Goal: Check status: Check status

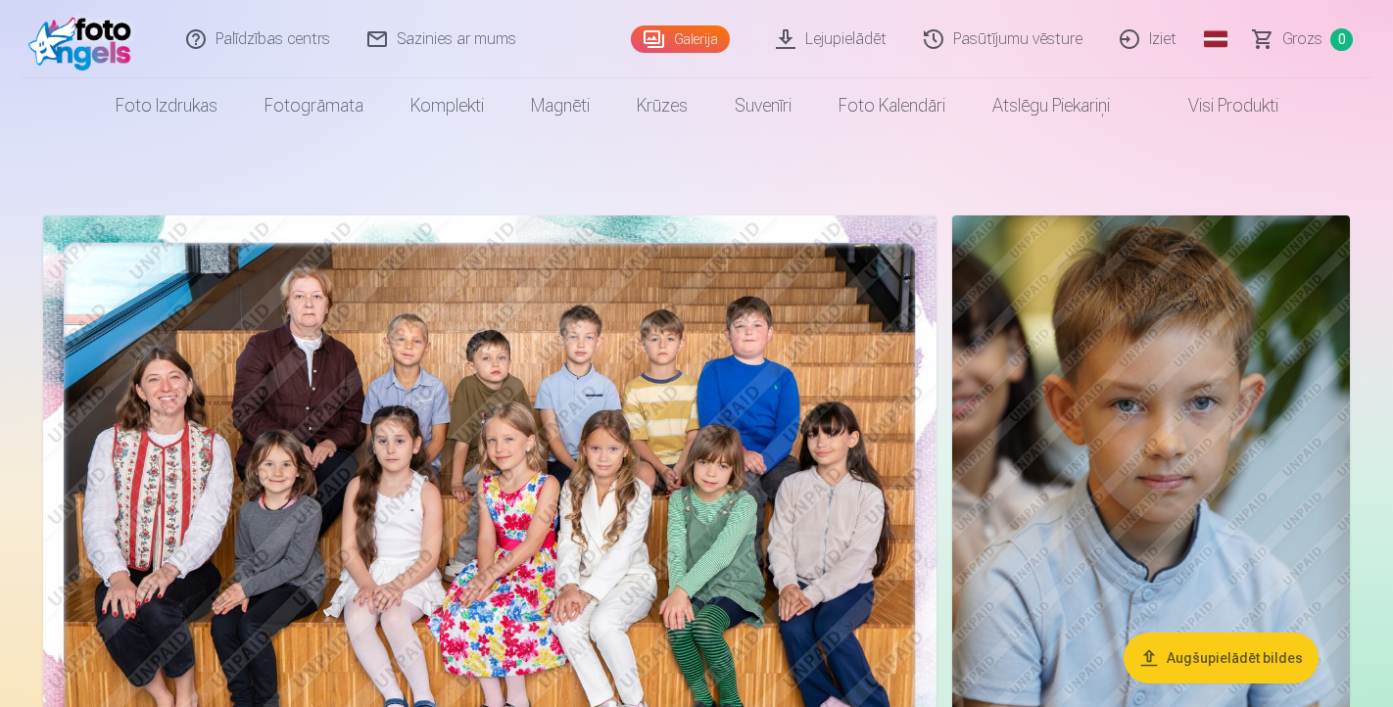
click at [1010, 34] on link "Pasūtījumu vēsture" at bounding box center [1004, 39] width 196 height 78
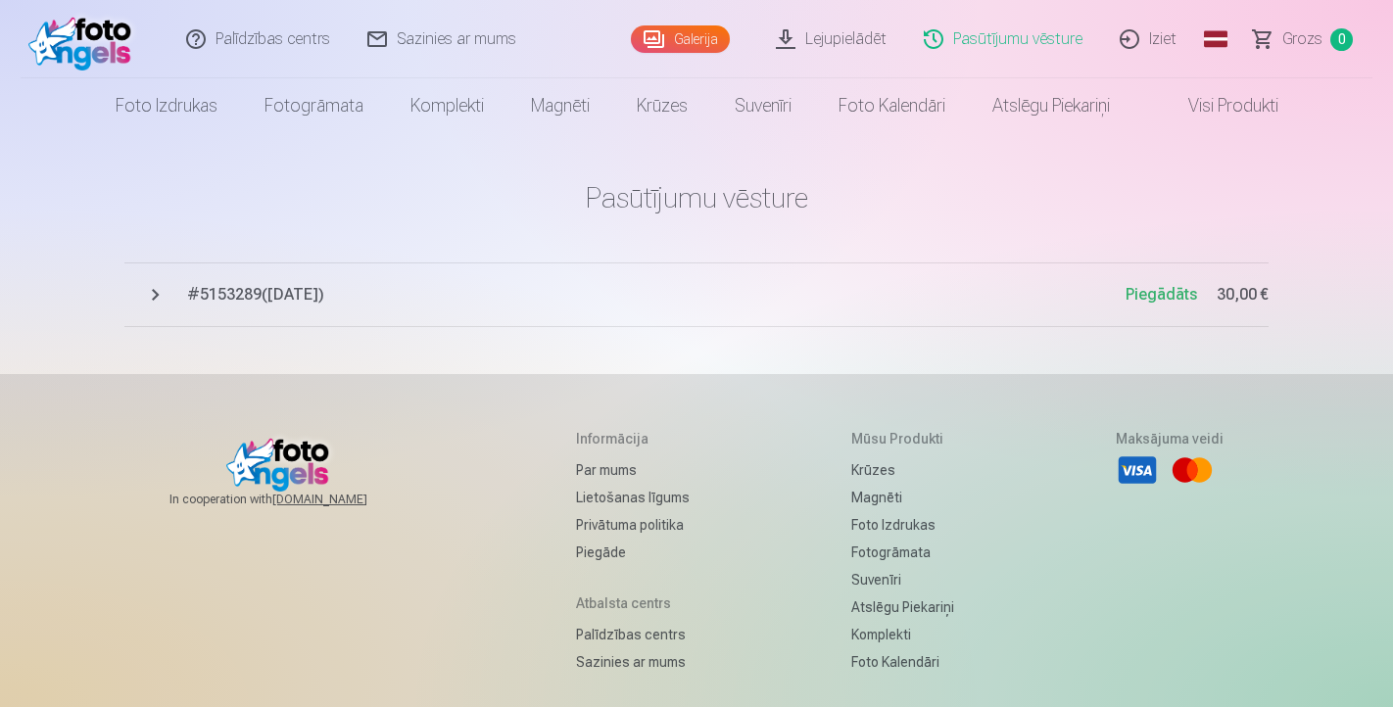
click at [1163, 293] on span "Piegādāts" at bounding box center [1162, 294] width 72 height 19
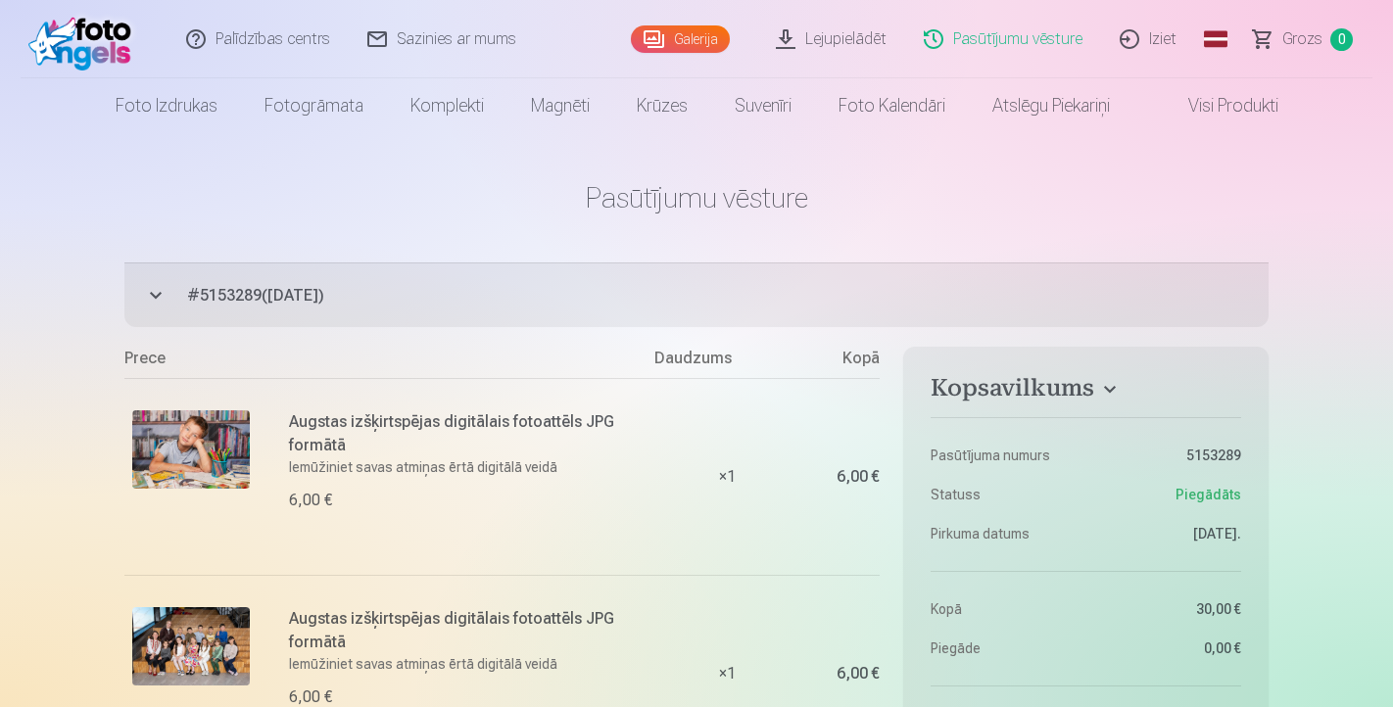
click at [318, 298] on span "# 5153289 ( 8.09.2025 )" at bounding box center [728, 296] width 1082 height 24
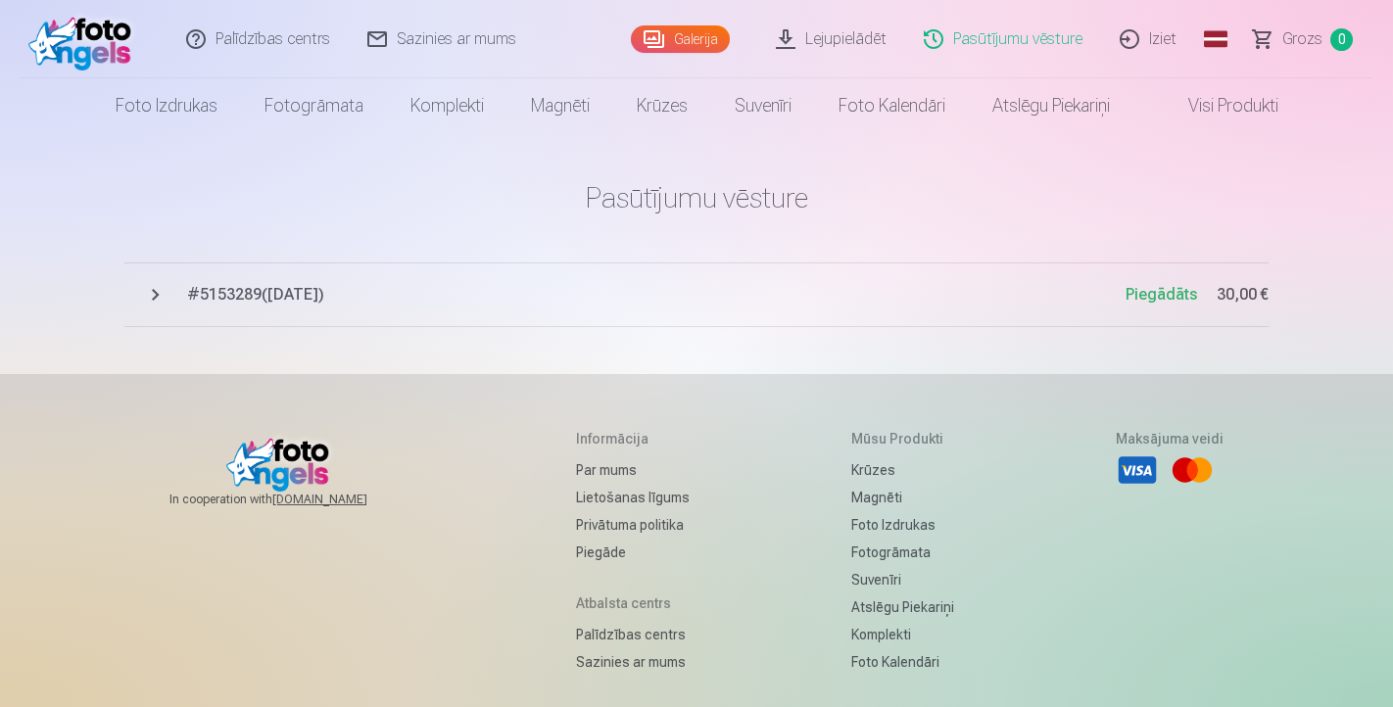
click at [1047, 41] on link "Pasūtījumu vēsture" at bounding box center [1004, 39] width 196 height 78
click at [1173, 294] on span "Piegādāts" at bounding box center [1162, 294] width 72 height 19
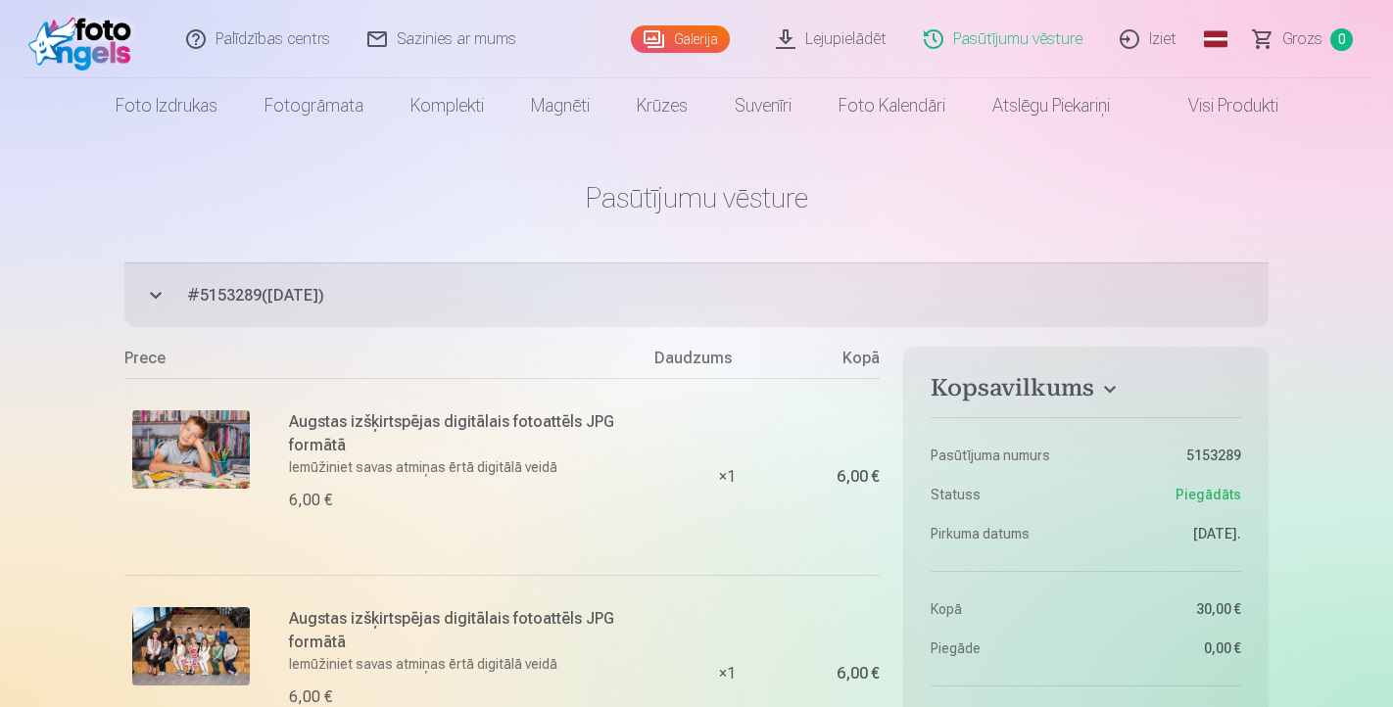
click at [312, 296] on span "# 5153289 ( 8.09.2025 )" at bounding box center [728, 296] width 1082 height 24
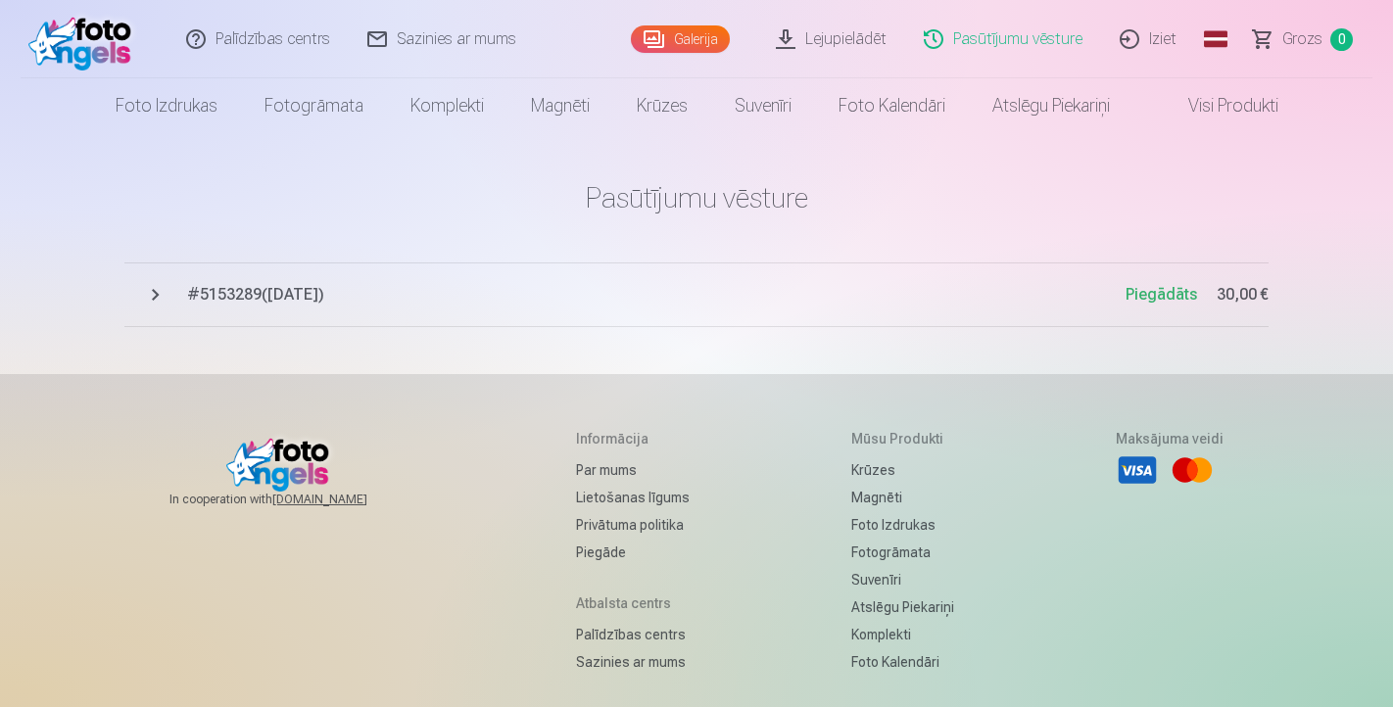
click at [312, 296] on span "# 5153289 ( 8.09.2025 )" at bounding box center [656, 295] width 939 height 24
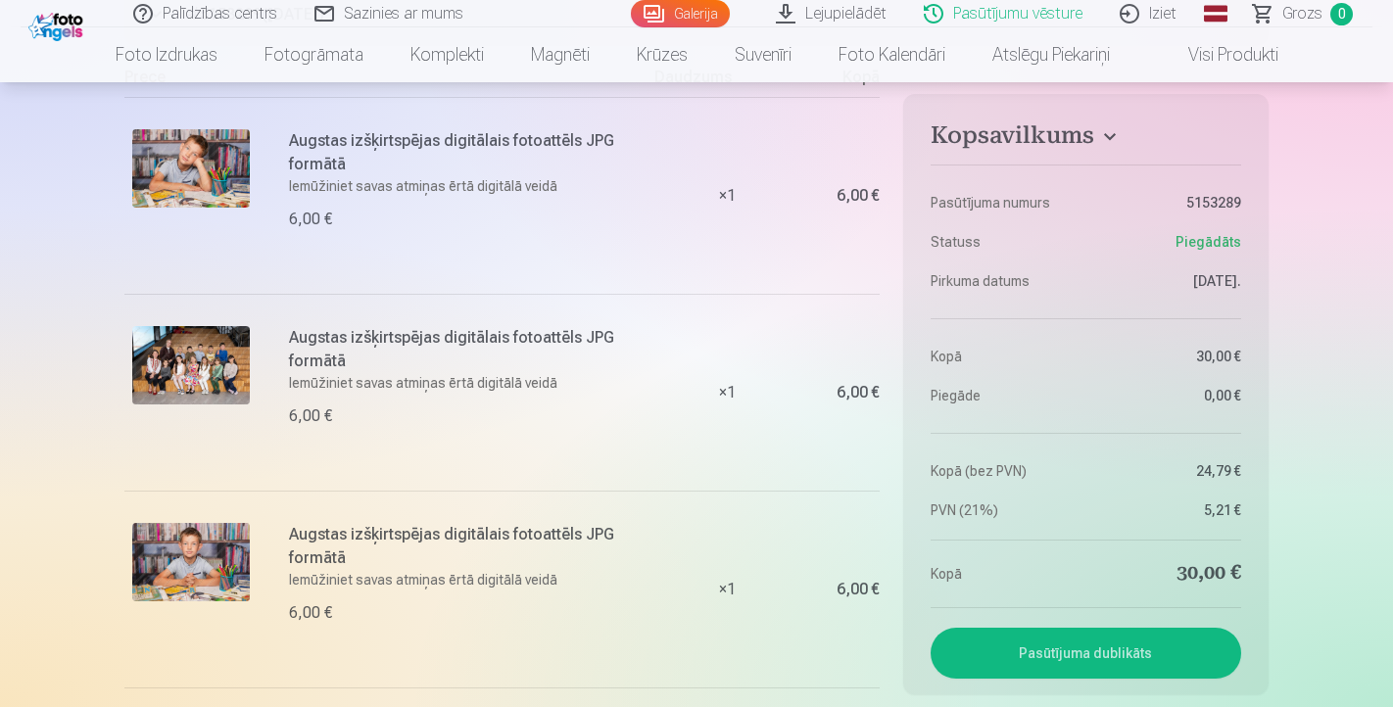
scroll to position [285, 0]
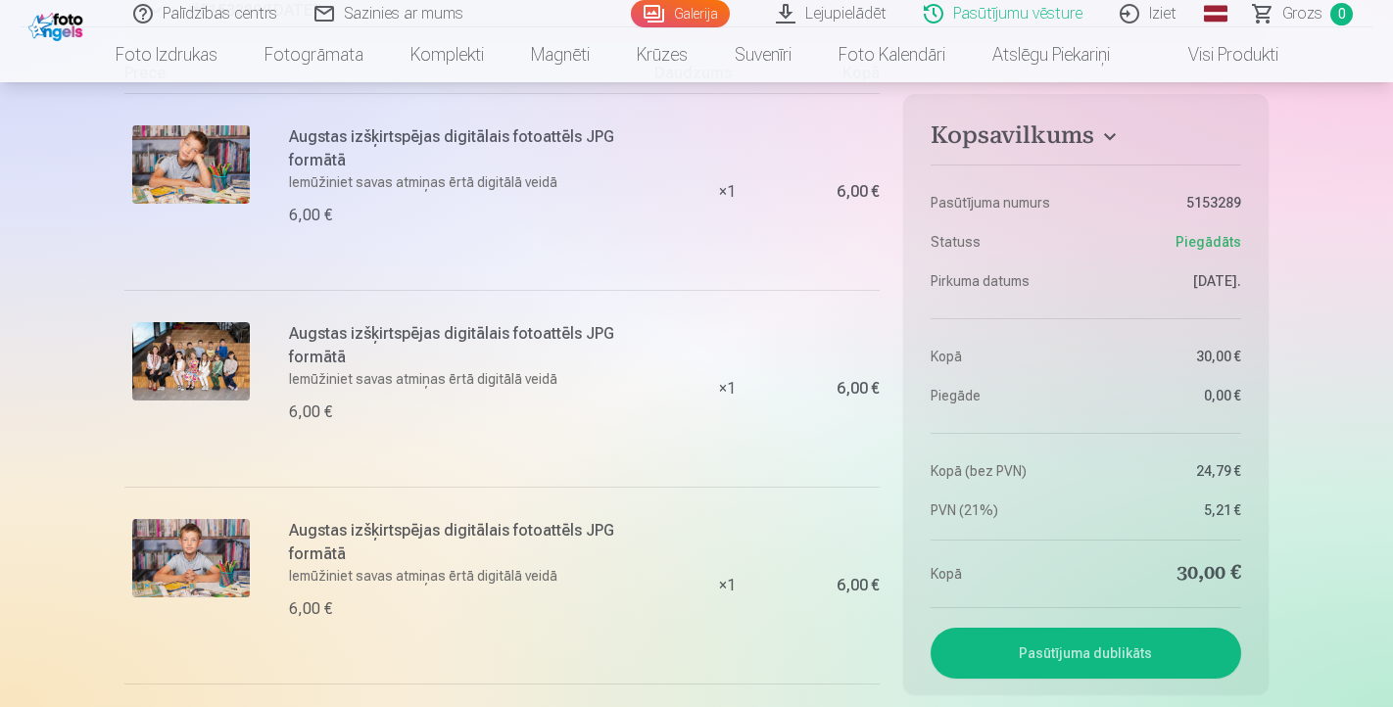
click at [1214, 244] on span "Piegādāts" at bounding box center [1209, 242] width 66 height 20
click at [1139, 663] on button "Pasūtījuma dublikāts" at bounding box center [1086, 653] width 311 height 51
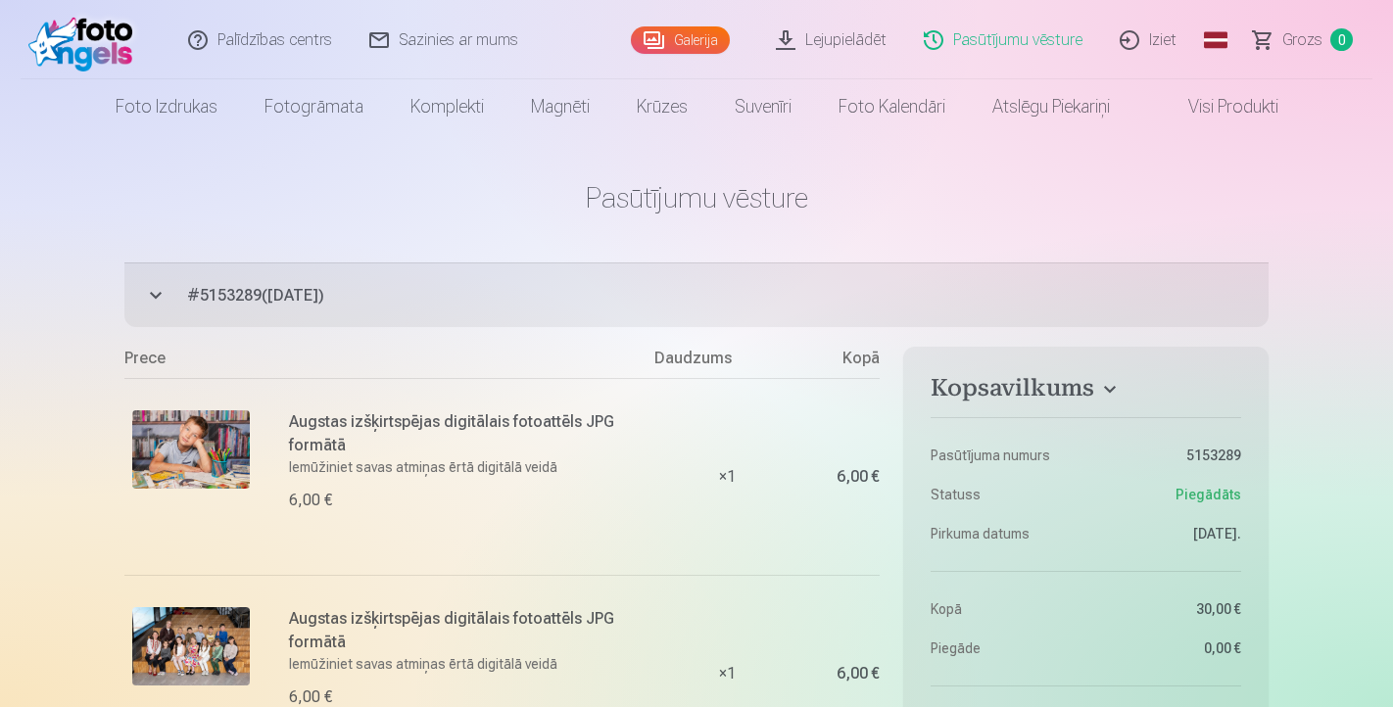
scroll to position [0, 0]
drag, startPoint x: 367, startPoint y: 308, endPoint x: 178, endPoint y: 305, distance: 189.1
click at [178, 305] on button "# 5153289 ( 8.09.2025 ) Piegādāts 30,00 €" at bounding box center [696, 295] width 1144 height 65
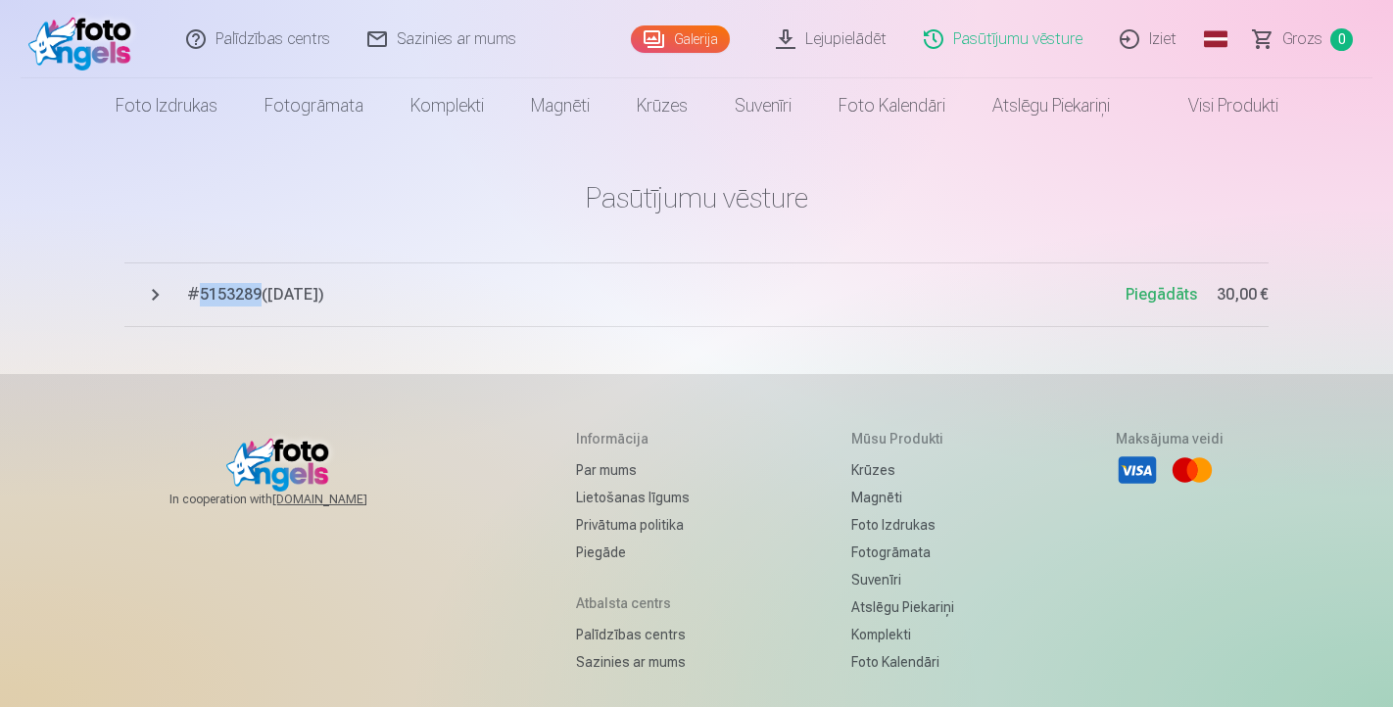
copy span "5153289"
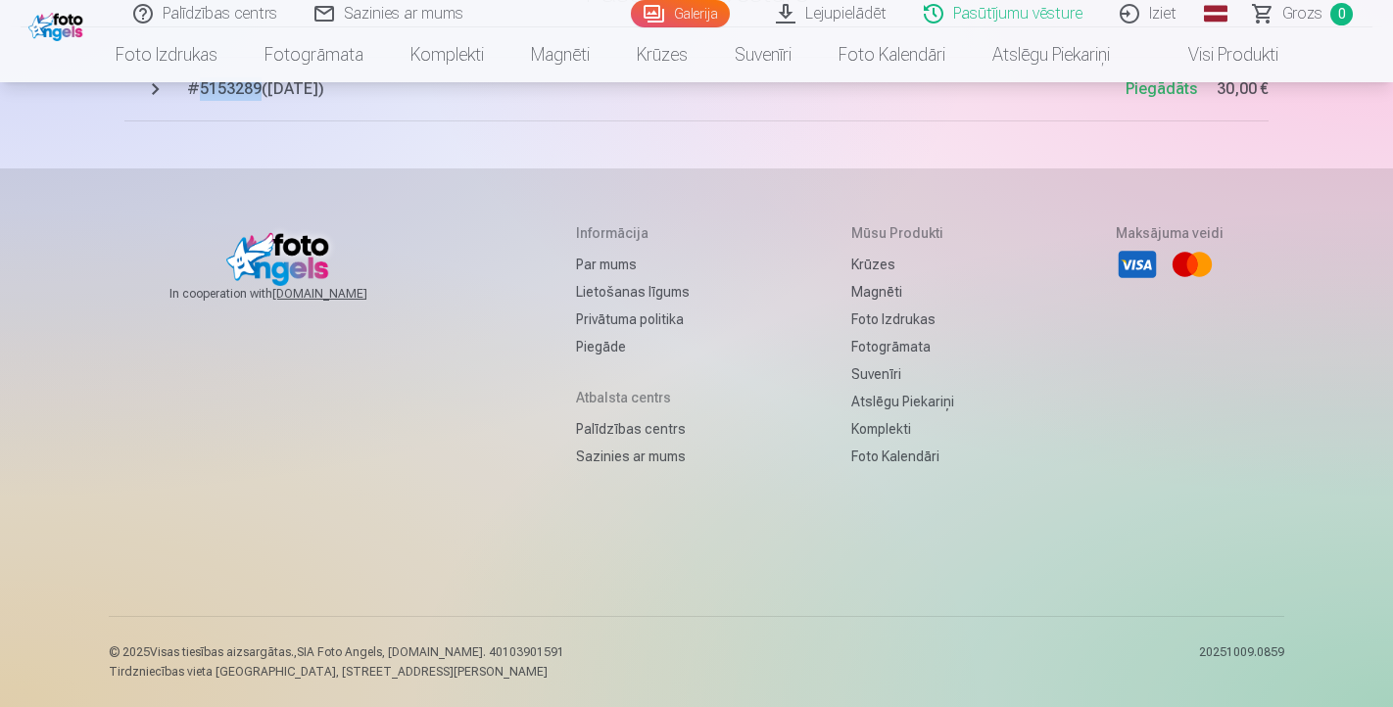
scroll to position [206, 0]
click at [652, 456] on link "Sazinies ar mums" at bounding box center [633, 456] width 114 height 27
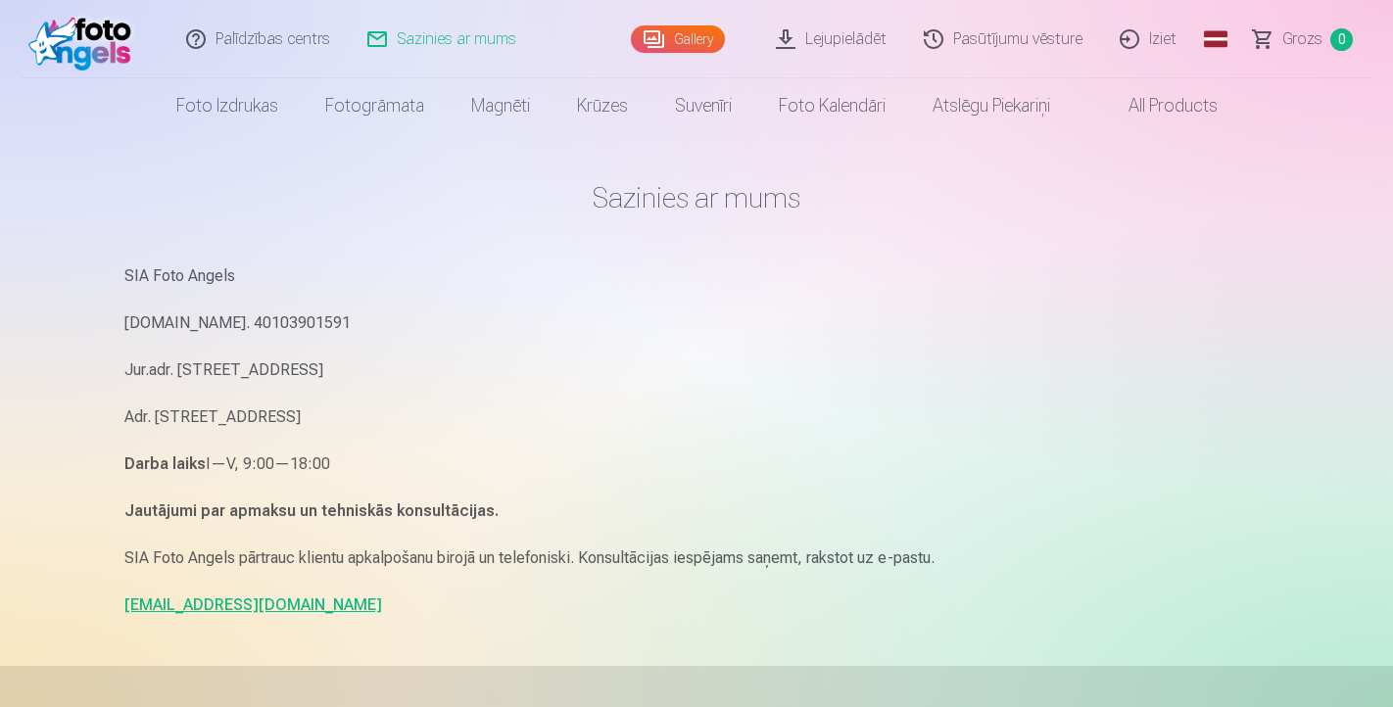
click at [1005, 37] on link "Pasūtījumu vēsture" at bounding box center [1004, 39] width 196 height 78
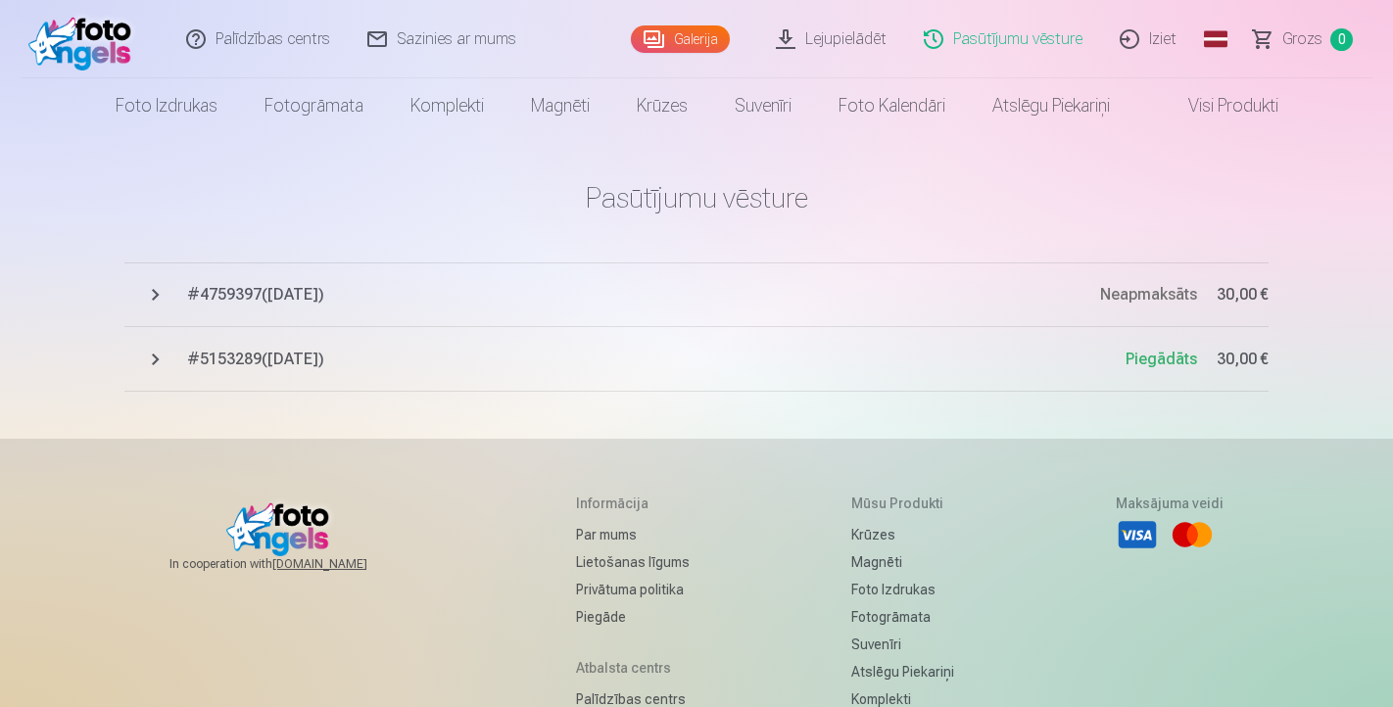
click at [150, 293] on button "# 4759397 ( [DATE] ) Neapmaksāts 30,00 €" at bounding box center [696, 295] width 1144 height 65
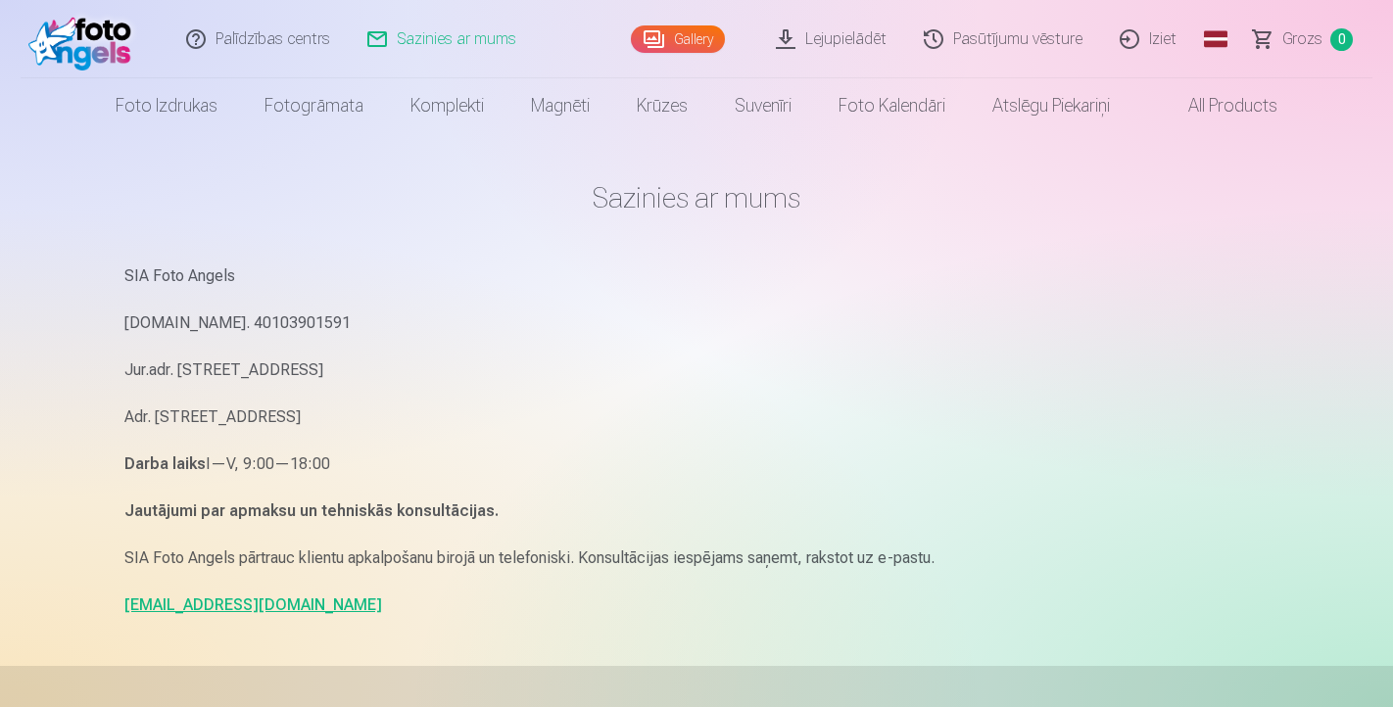
click at [1038, 47] on link "Pasūtījumu vēsture" at bounding box center [1004, 39] width 196 height 78
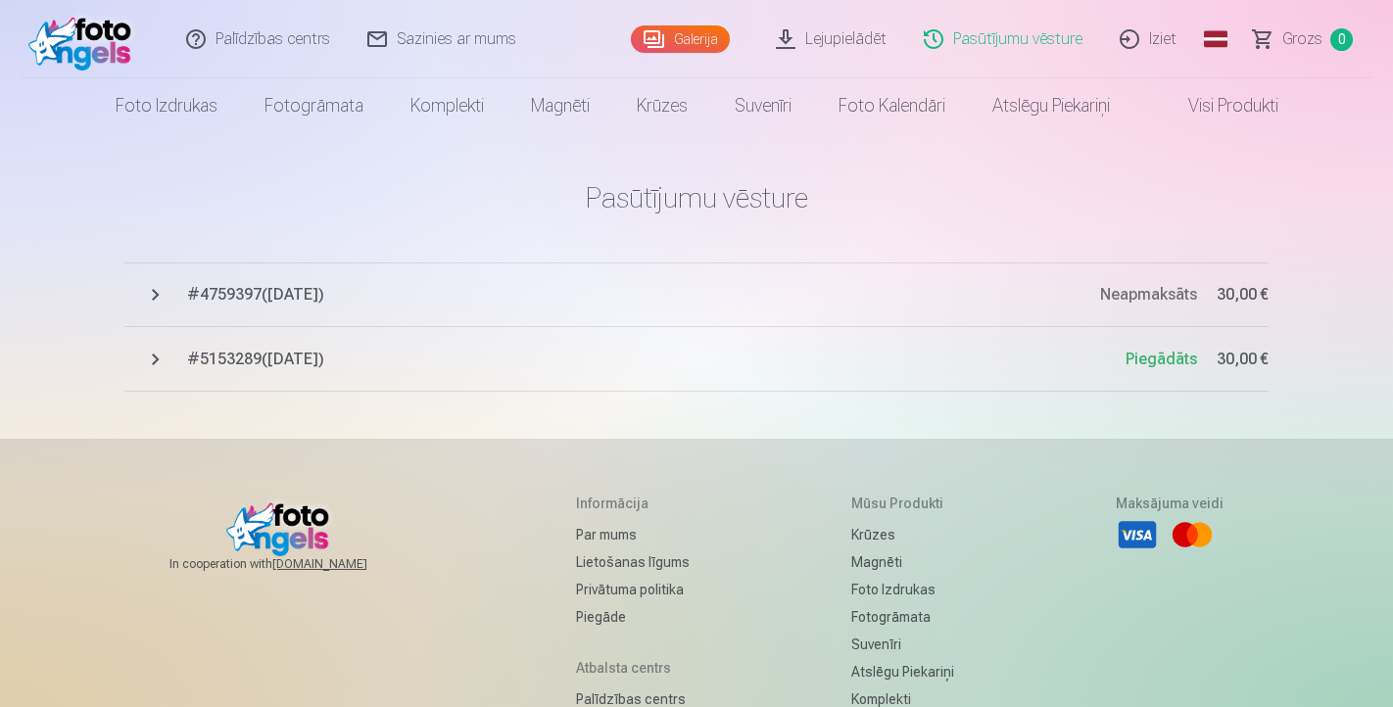
click at [1146, 358] on span "Piegādāts" at bounding box center [1162, 359] width 72 height 19
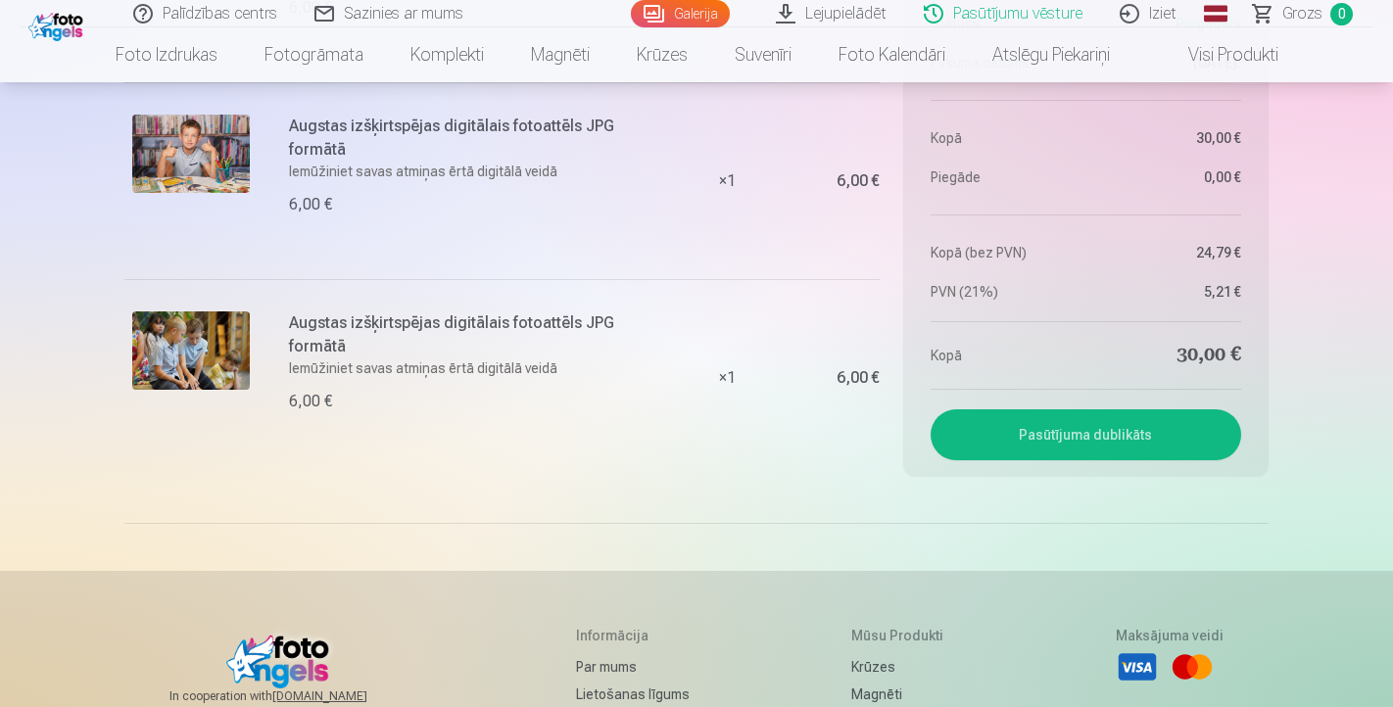
scroll to position [985, 0]
